Goal: Task Accomplishment & Management: Manage account settings

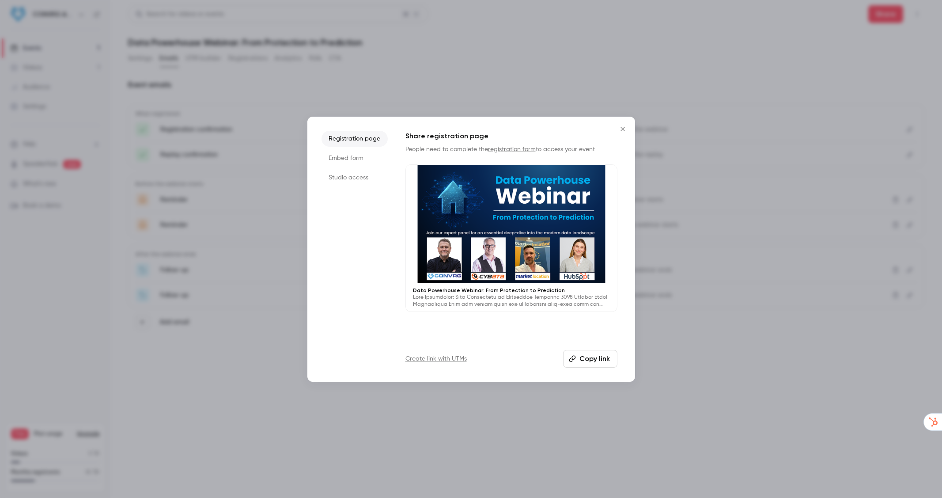
click at [621, 129] on icon "Close" at bounding box center [623, 128] width 11 height 7
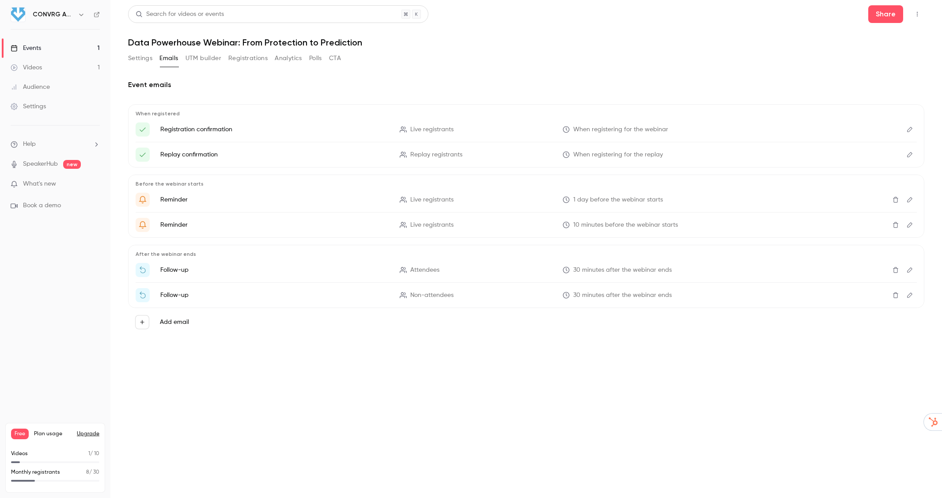
click at [255, 59] on button "Registrations" at bounding box center [247, 58] width 39 height 14
